Goal: Task Accomplishment & Management: Manage account settings

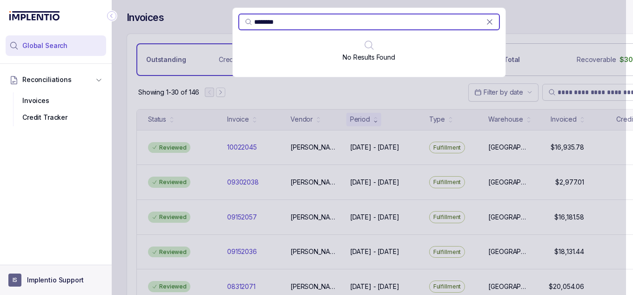
click at [26, 278] on button "IS Implentio Support" at bounding box center [55, 279] width 95 height 13
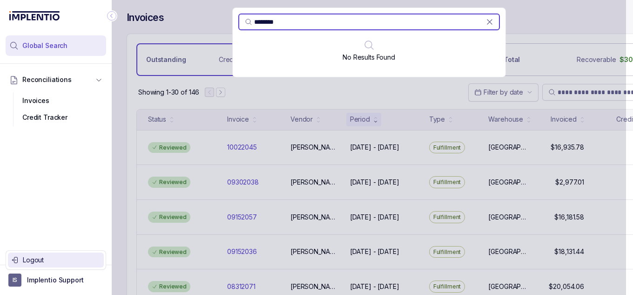
click at [60, 261] on p "Logout" at bounding box center [61, 259] width 77 height 9
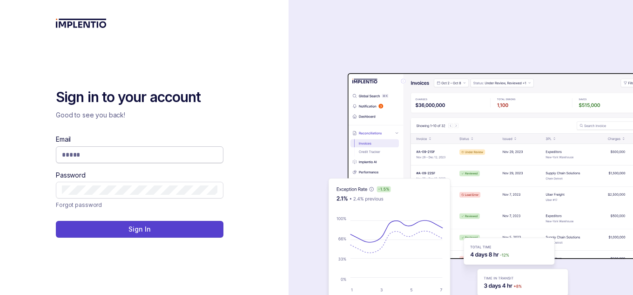
click at [107, 159] on span at bounding box center [140, 154] width 168 height 17
click at [126, 152] on input "Email" at bounding box center [140, 154] width 156 height 9
click at [151, 150] on input "Email" at bounding box center [140, 154] width 156 height 9
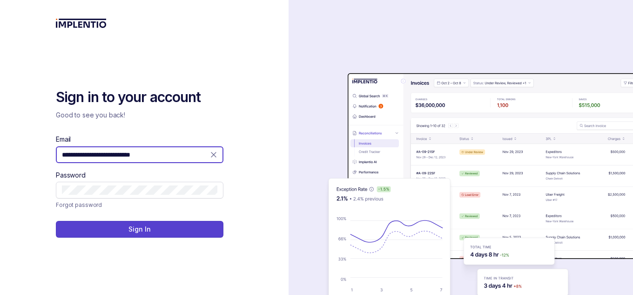
type input "**********"
